Goal: Information Seeking & Learning: Find specific fact

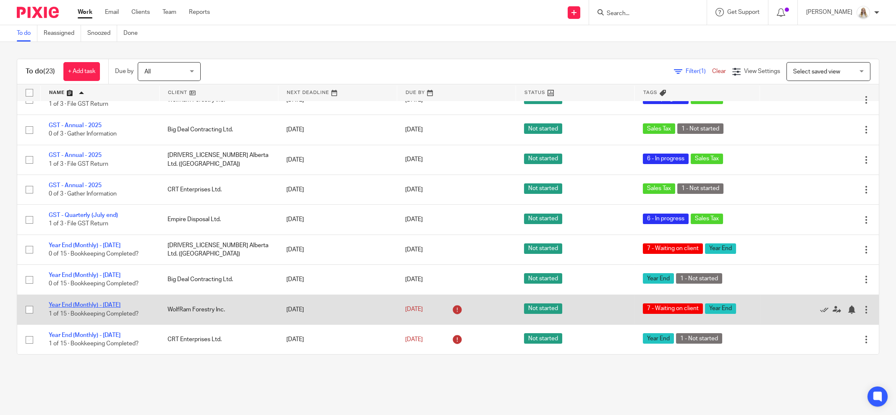
scroll to position [432, 0]
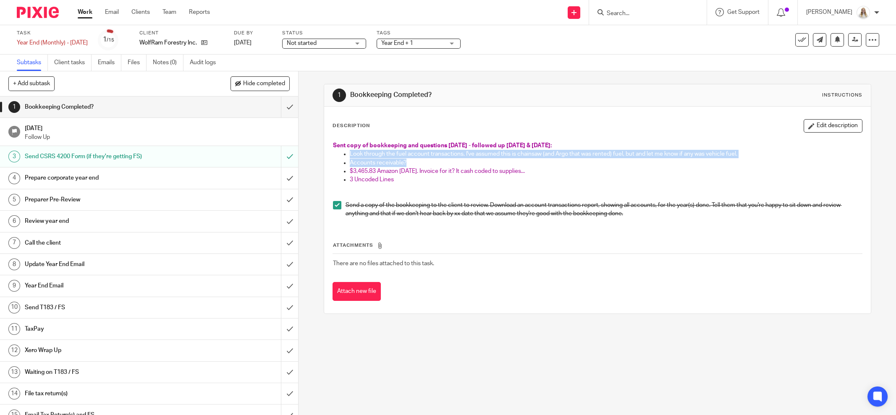
drag, startPoint x: 382, startPoint y: 159, endPoint x: 343, endPoint y: 153, distance: 38.7
click at [343, 153] on div "Sent copy of bookkeeping and questions July 4 - followed up July 14 & Aug 11: L…" at bounding box center [597, 180] width 537 height 87
drag, startPoint x: 490, startPoint y: 214, endPoint x: 392, endPoint y: 146, distance: 119.3
click at [491, 213] on p "Send a copy of the bookkeeping to the client to review. Download an account tra…" at bounding box center [603, 209] width 516 height 17
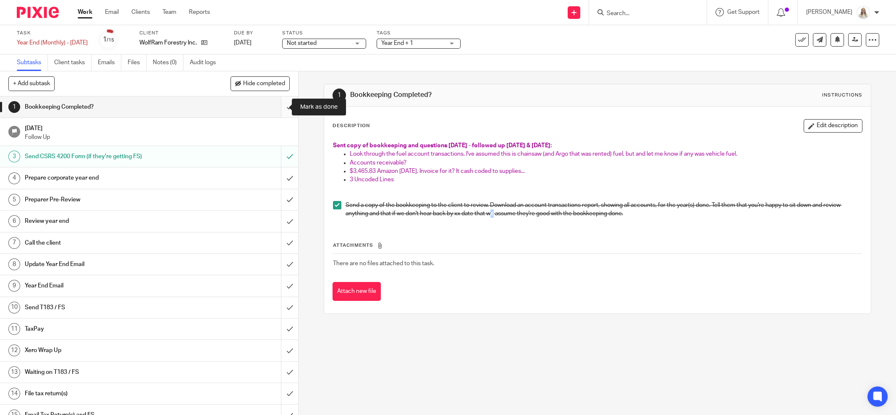
click at [277, 108] on input "submit" at bounding box center [149, 107] width 298 height 21
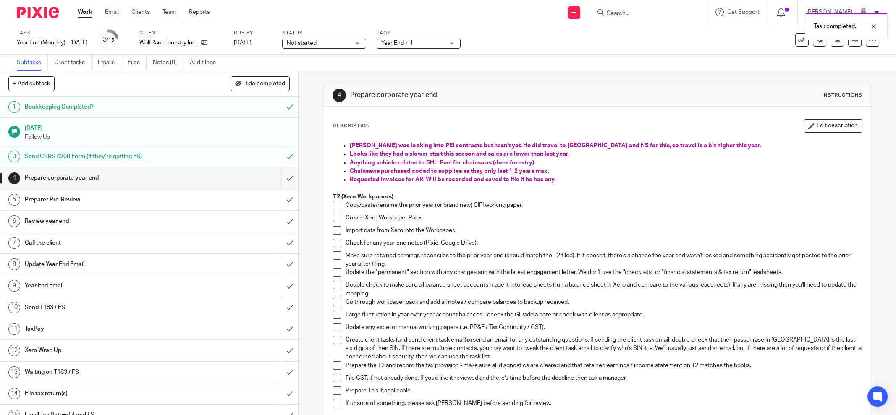
click at [640, 159] on p "Anything vehicle related to SHL. Fuel for chainsaws (does forestry)." at bounding box center [606, 163] width 512 height 8
click at [803, 128] on button "Edit description" at bounding box center [832, 125] width 59 height 13
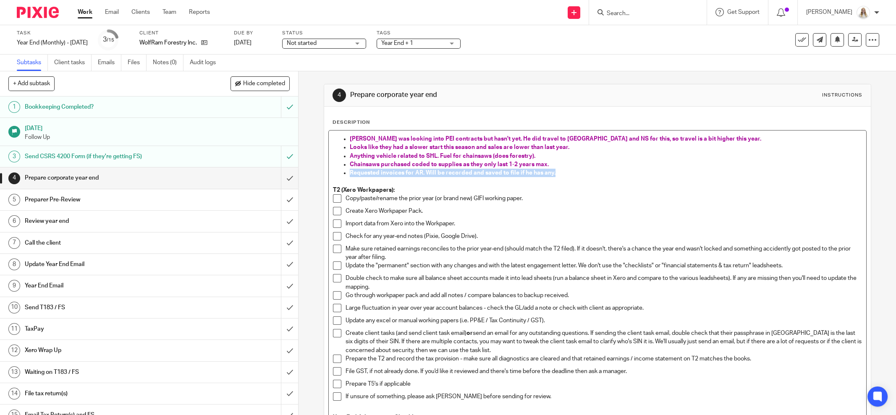
drag, startPoint x: 564, startPoint y: 174, endPoint x: 346, endPoint y: 174, distance: 217.9
click at [350, 174] on p "Requested invoices for AR. Will be recorded and saved to file if he has any." at bounding box center [606, 173] width 512 height 8
drag, startPoint x: 469, startPoint y: 173, endPoint x: 383, endPoint y: 173, distance: 86.1
click at [383, 173] on p "AR recorded. Copy of his invoices saved in [PERSON_NAME]'s invoicing." at bounding box center [606, 173] width 512 height 8
click at [431, 164] on span "Chainsaws purchased coded to supplies as they only last 1-2 years max." at bounding box center [449, 165] width 199 height 6
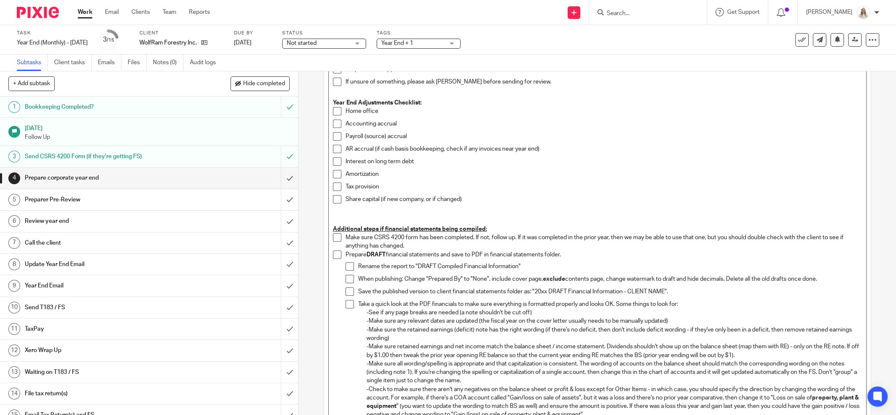
scroll to position [431, 0]
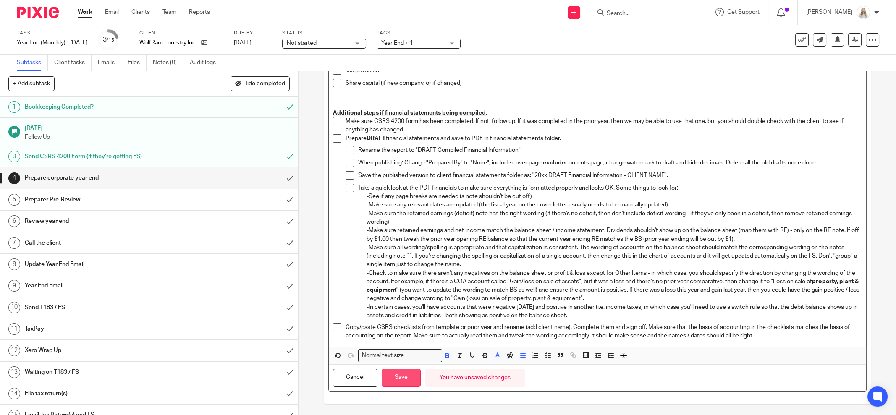
click at [412, 378] on button "Save" at bounding box center [401, 378] width 39 height 18
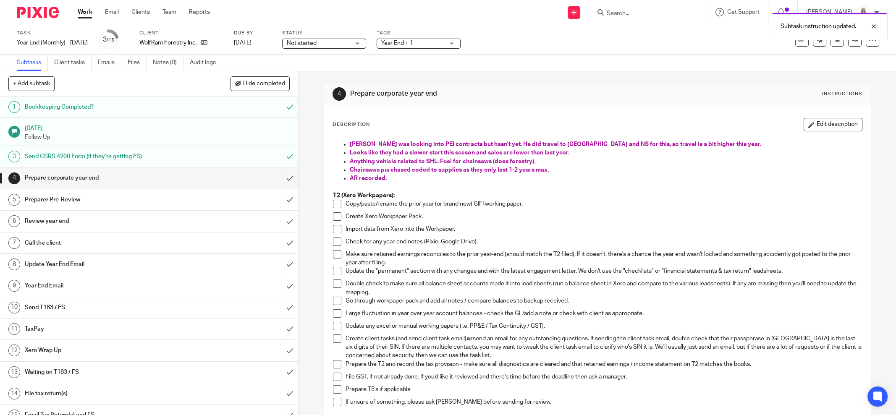
scroll to position [0, 0]
click at [806, 125] on button "Edit description" at bounding box center [832, 125] width 59 height 13
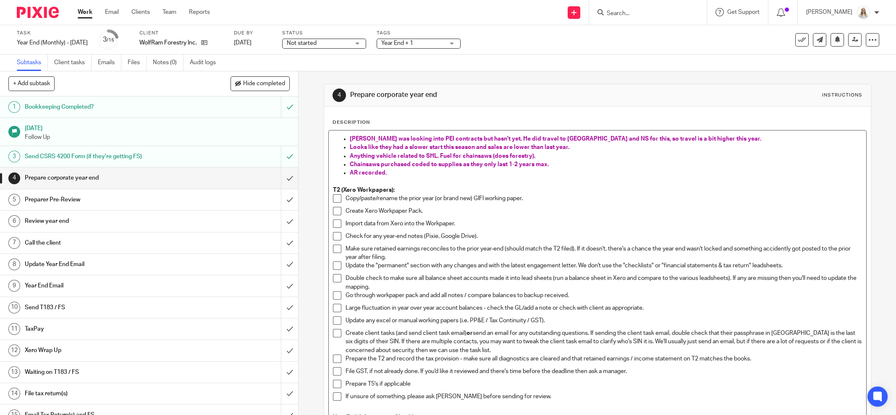
click at [526, 154] on span "Anything vehicle related to SHL. Fuel for chainsaws (does forestry)." at bounding box center [443, 156] width 186 height 6
click at [638, 184] on p at bounding box center [597, 181] width 529 height 8
click at [600, 167] on p "Chainsaws purchased coded to supplies as they only last 1-2 years max." at bounding box center [606, 164] width 512 height 8
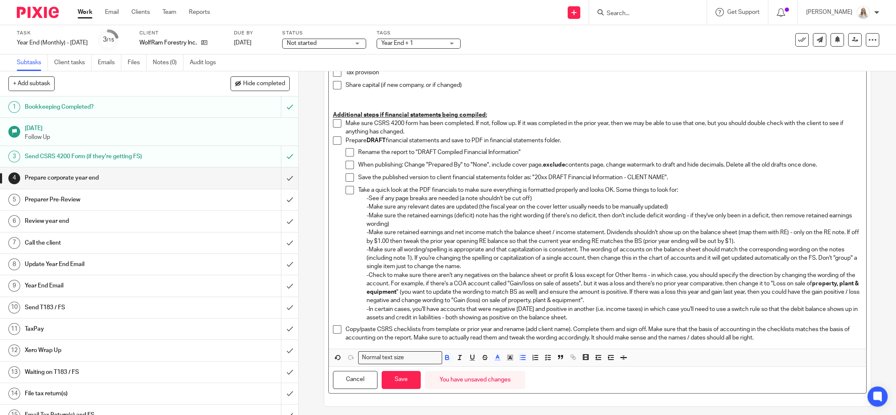
scroll to position [431, 0]
click at [399, 379] on button "Save" at bounding box center [401, 378] width 39 height 18
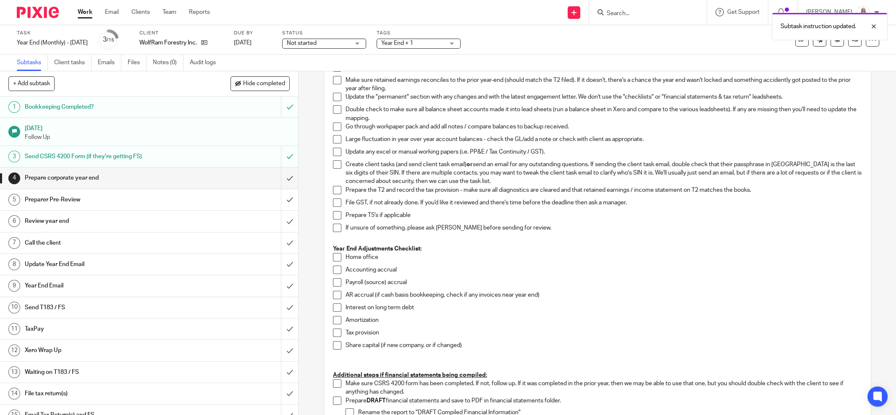
scroll to position [0, 0]
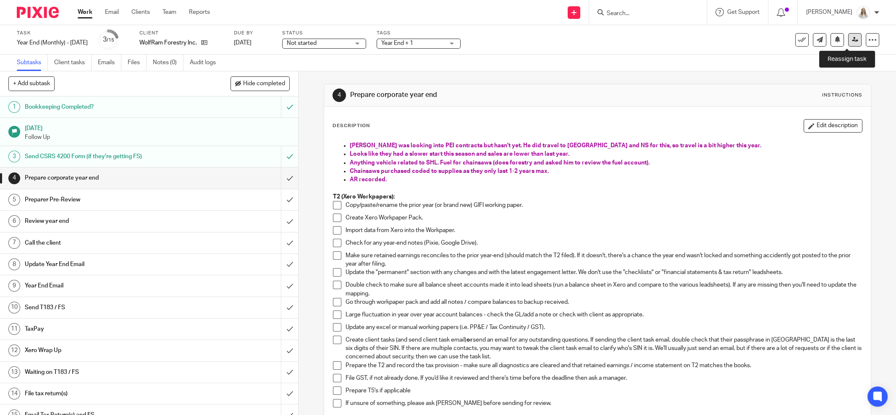
click at [852, 37] on icon at bounding box center [855, 40] width 6 height 6
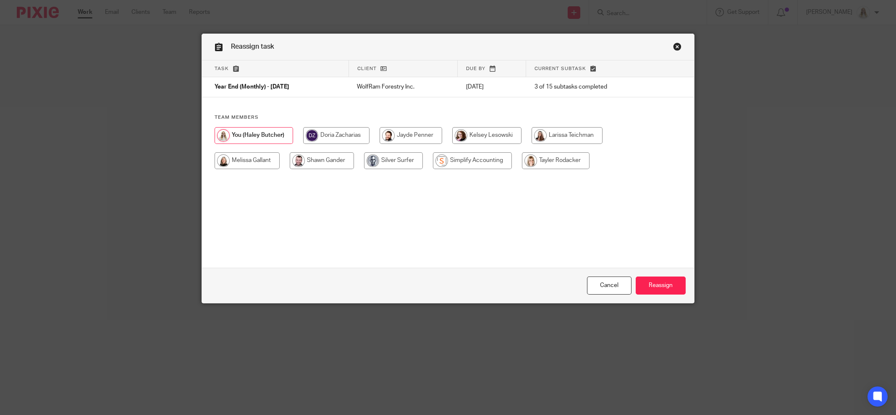
drag, startPoint x: 572, startPoint y: 161, endPoint x: 632, endPoint y: 233, distance: 93.2
click at [573, 162] on input "radio" at bounding box center [556, 160] width 68 height 17
radio input "true"
click at [665, 296] on div "Cancel Reassign" at bounding box center [448, 285] width 492 height 35
click at [664, 288] on input "Reassign" at bounding box center [661, 286] width 50 height 18
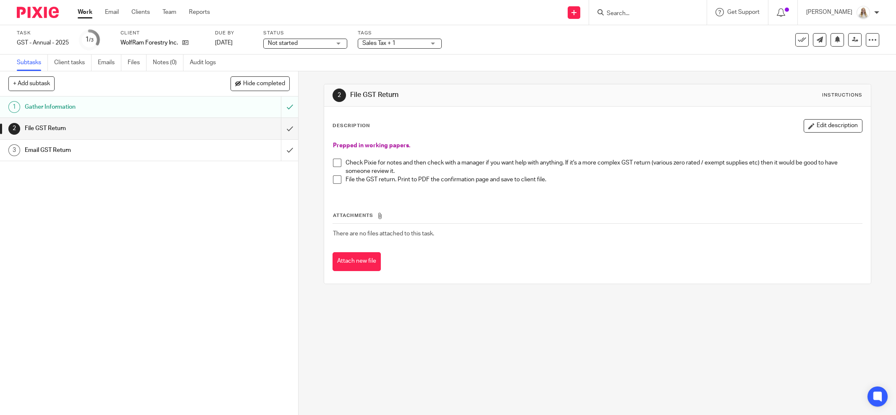
click at [83, 10] on link "Work" at bounding box center [85, 12] width 15 height 8
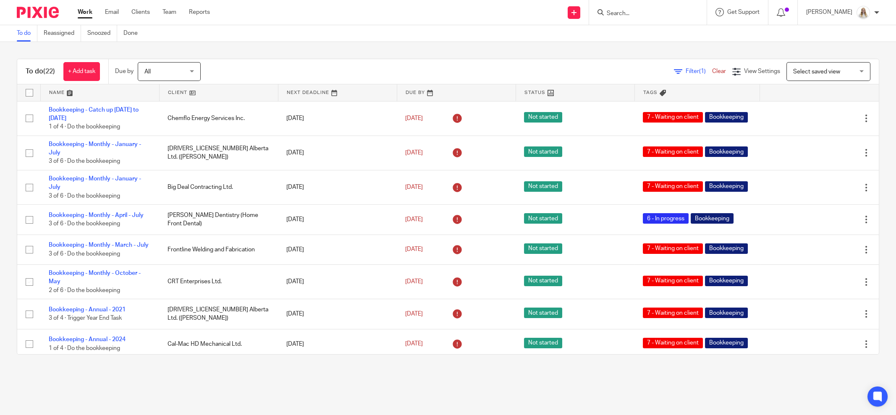
click at [595, 57] on div "To do (22) + Add task Due by All All Today Tomorrow This week Next week This mo…" at bounding box center [448, 207] width 896 height 330
drag, startPoint x: 428, startPoint y: 22, endPoint x: 426, endPoint y: 4, distance: 18.1
click at [428, 22] on div "Send new email Create task Add client Request signature Get Support Contact via…" at bounding box center [558, 12] width 673 height 25
click at [489, 44] on div "To do (22) + Add task Due by All All Today Tomorrow This week Next week This mo…" at bounding box center [448, 207] width 896 height 330
drag, startPoint x: 667, startPoint y: 398, endPoint x: 708, endPoint y: 403, distance: 41.5
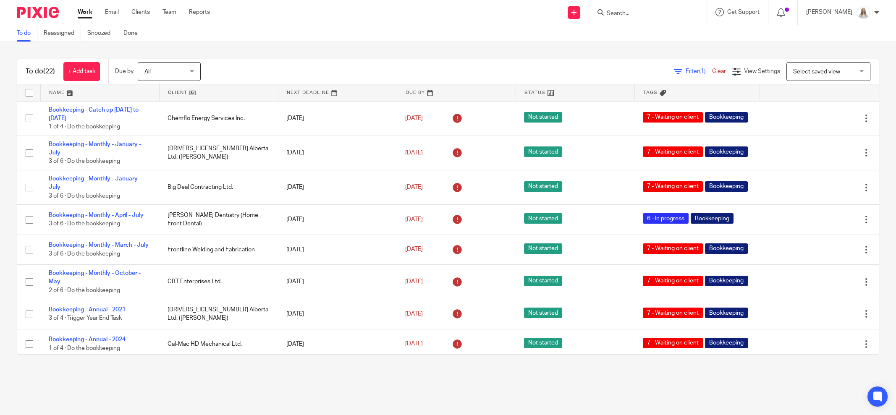
click at [667, 398] on main "To do Reassigned Snoozed Done To do (22) + Add task Due by All All Today Tomorr…" at bounding box center [448, 207] width 896 height 415
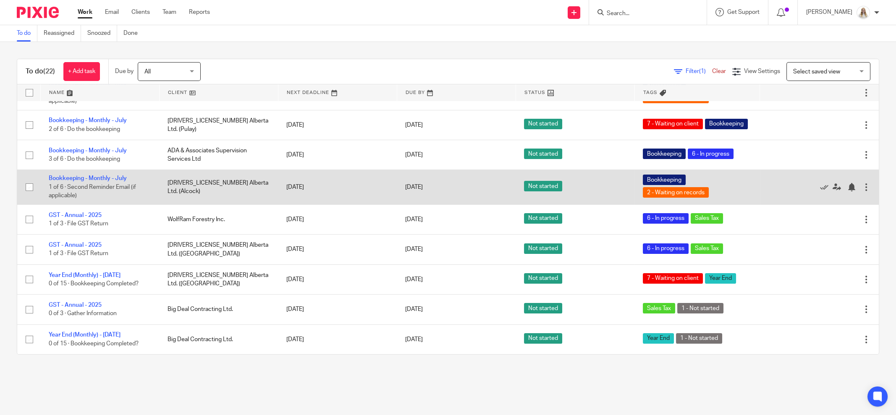
scroll to position [454, 0]
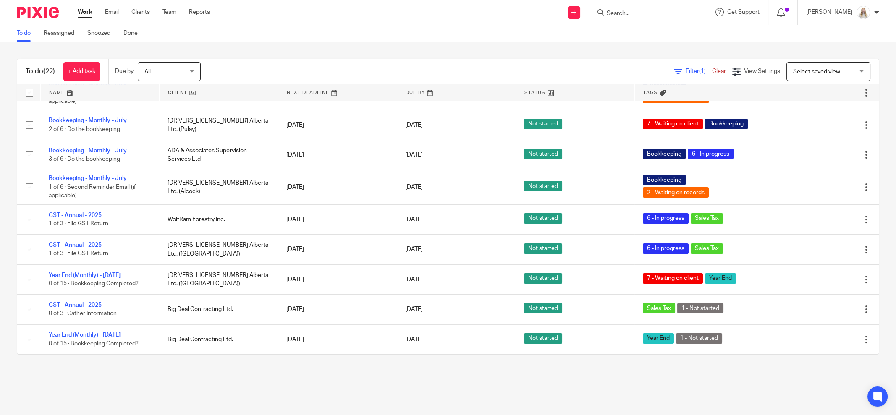
click at [71, 94] on link at bounding box center [100, 92] width 118 height 17
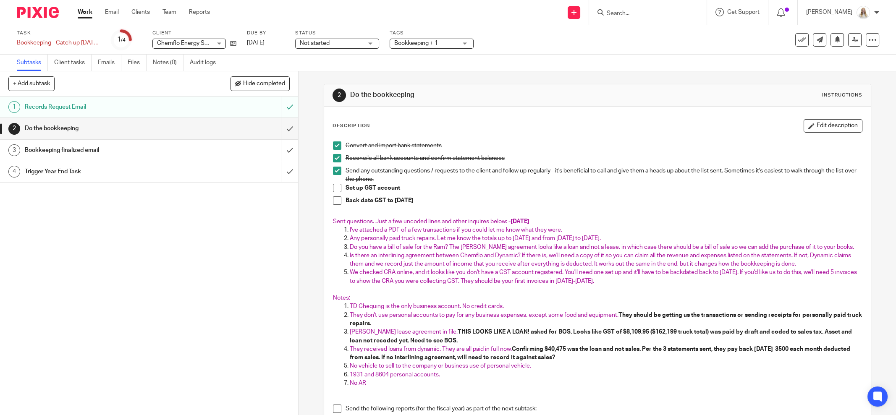
click at [543, 46] on div "Task Bookkeeping - Catch up [DATE] to [DATE] Save Bookkeeping - Catch up [DATE]…" at bounding box center [376, 40] width 719 height 20
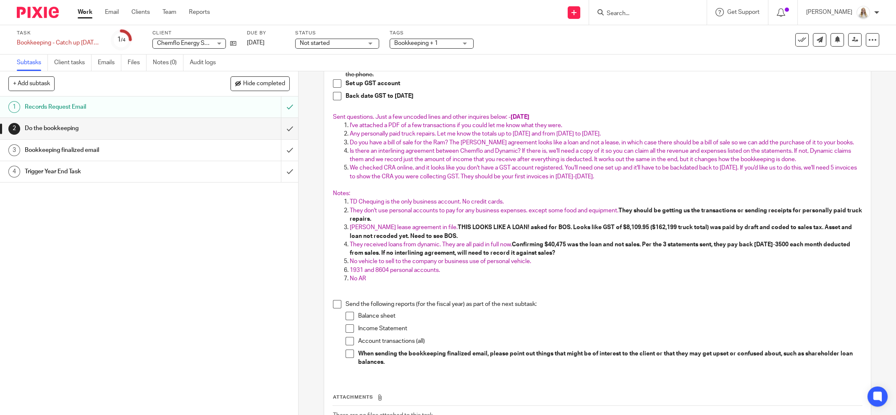
scroll to position [52, 0]
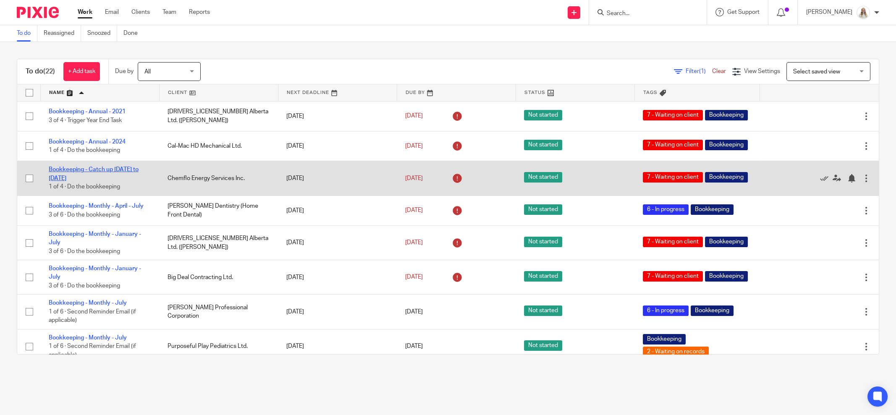
click at [95, 178] on link "Bookkeeping - Catch up [DATE] to [DATE]" at bounding box center [94, 174] width 90 height 14
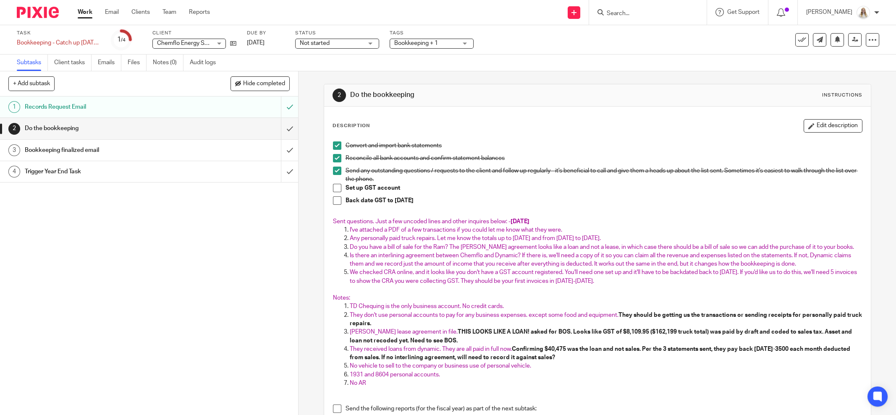
click at [180, 268] on div "1 Records Request Email 2 Do the bookkeeping 3 Bookkeeping finalized email 4 Tr…" at bounding box center [149, 256] width 298 height 319
click at [483, 369] on p "No vehicle to sell to the company or business use of personal vehicle." at bounding box center [606, 366] width 512 height 8
drag, startPoint x: 557, startPoint y: 62, endPoint x: 538, endPoint y: 56, distance: 19.5
click at [557, 62] on div "Subtasks Client tasks Emails Files Notes (0) Audit logs" at bounding box center [448, 63] width 896 height 17
click at [83, 13] on link "Work" at bounding box center [85, 12] width 15 height 8
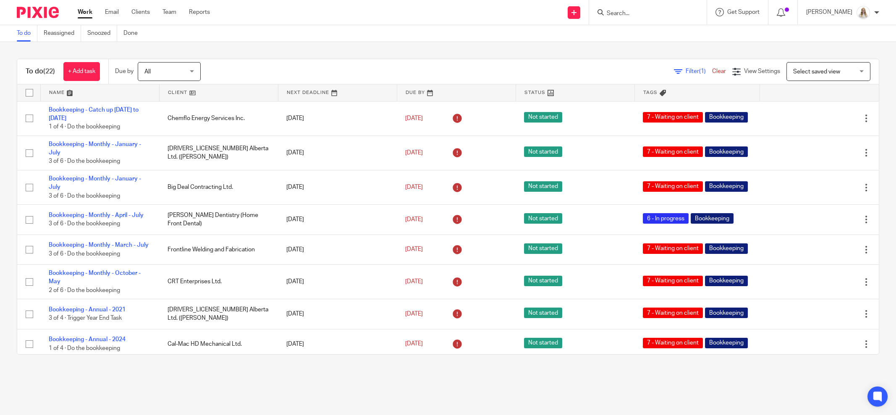
click at [70, 91] on link at bounding box center [100, 92] width 118 height 17
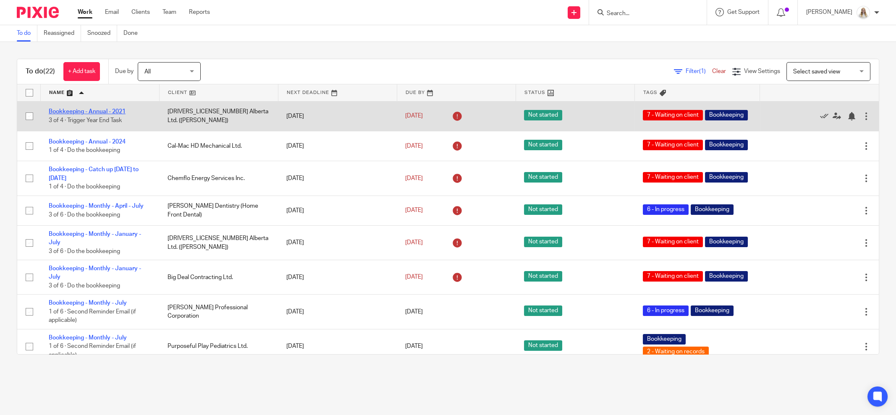
click at [123, 113] on link "Bookkeeping - Annual - 2021" at bounding box center [87, 112] width 77 height 6
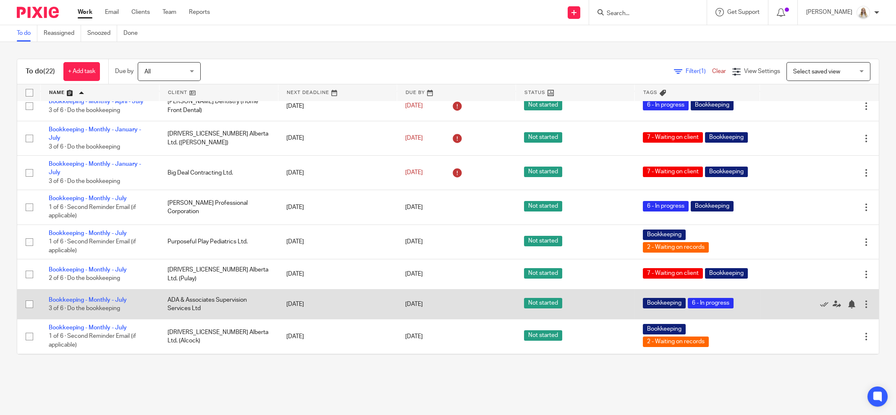
scroll to position [157, 0]
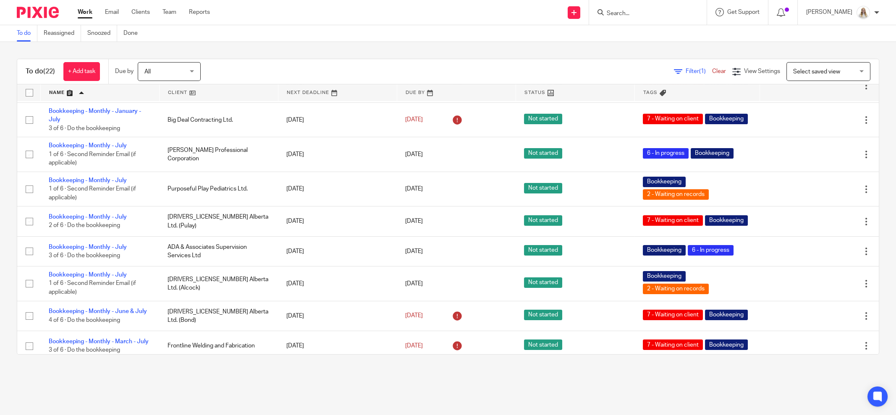
click at [675, 17] on input "Search" at bounding box center [644, 14] width 76 height 8
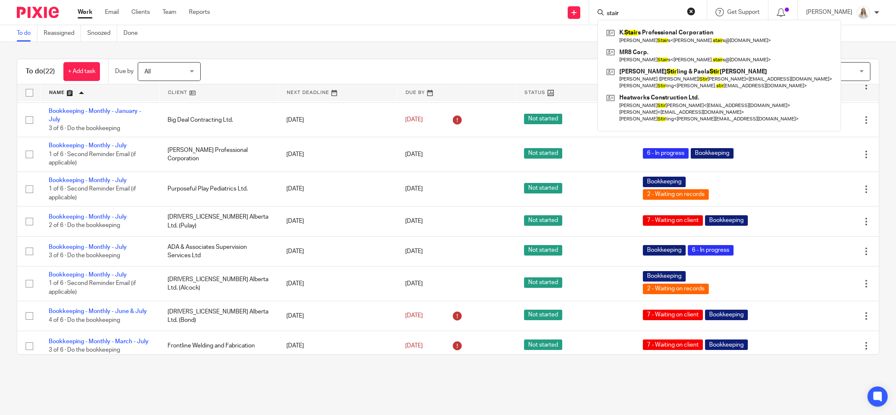
type input "stair"
click at [647, 35] on link at bounding box center [719, 35] width 230 height 19
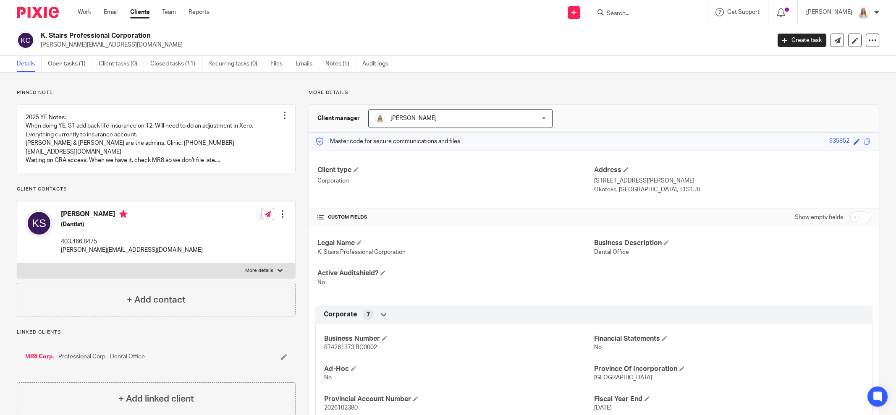
click at [274, 267] on label "More details" at bounding box center [156, 270] width 278 height 15
click at [17, 263] on input "More details" at bounding box center [17, 263] width 0 height 0
checkbox input "true"
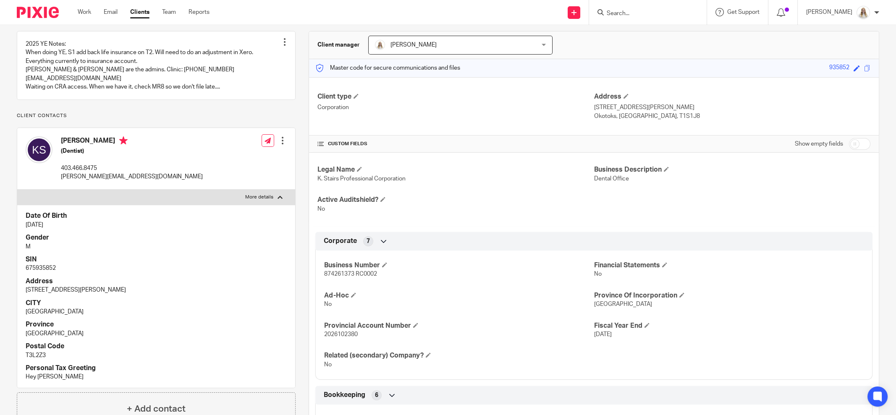
scroll to position [105, 0]
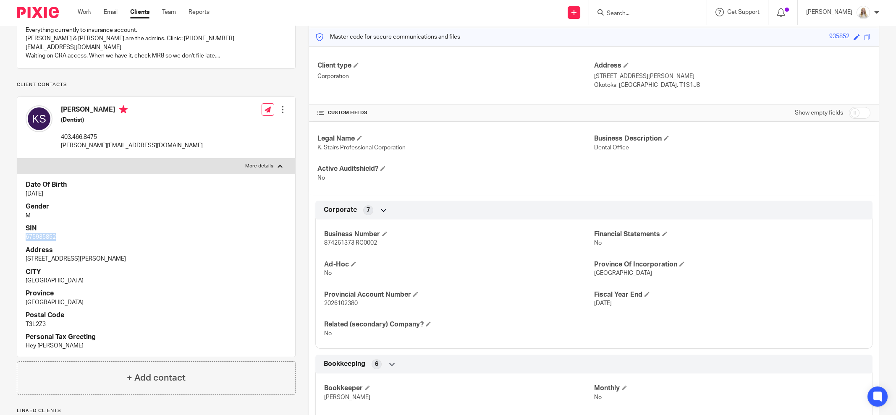
drag, startPoint x: 60, startPoint y: 239, endPoint x: 24, endPoint y: 238, distance: 36.1
click at [24, 239] on div "Date Of Birth [DATE] Gender M SIN 675935852 Address [STREET_ADDRESS][PERSON_NAM…" at bounding box center [156, 265] width 278 height 183
click at [149, 217] on p "M" at bounding box center [156, 216] width 261 height 8
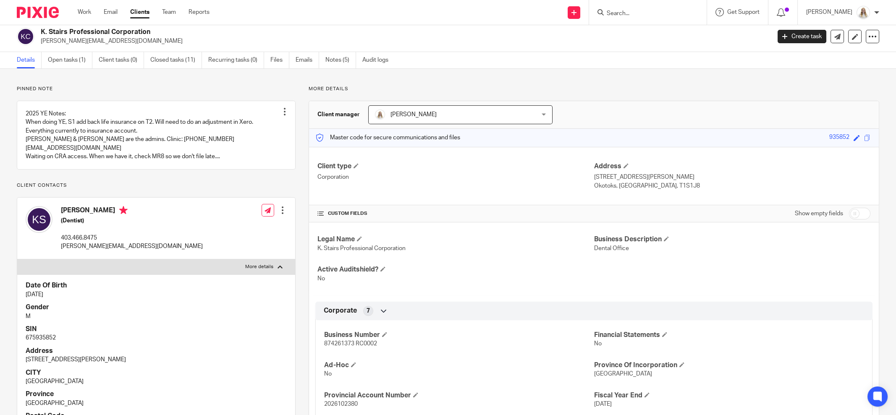
scroll to position [0, 0]
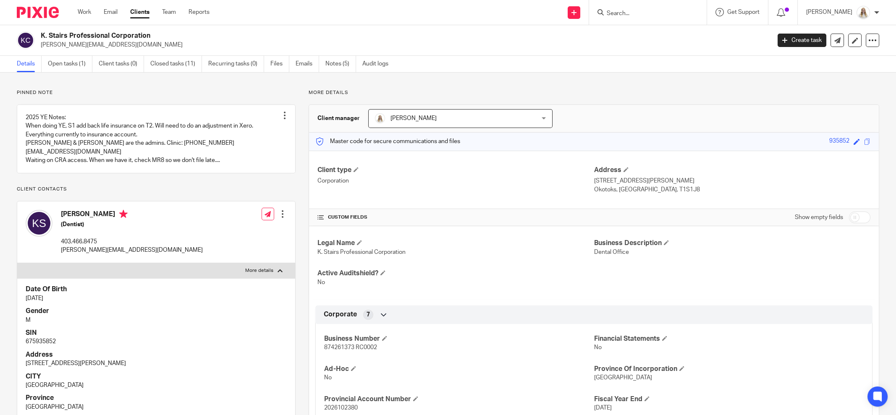
drag, startPoint x: 107, startPoint y: 214, endPoint x: 60, endPoint y: 212, distance: 47.9
click at [60, 214] on div "[PERSON_NAME] (Dentist) 403.466.8475 [PERSON_NAME][EMAIL_ADDRESS][DOMAIN_NAME]" at bounding box center [114, 232] width 177 height 53
copy h4 "[PERSON_NAME]"
